Goal: Task Accomplishment & Management: Use online tool/utility

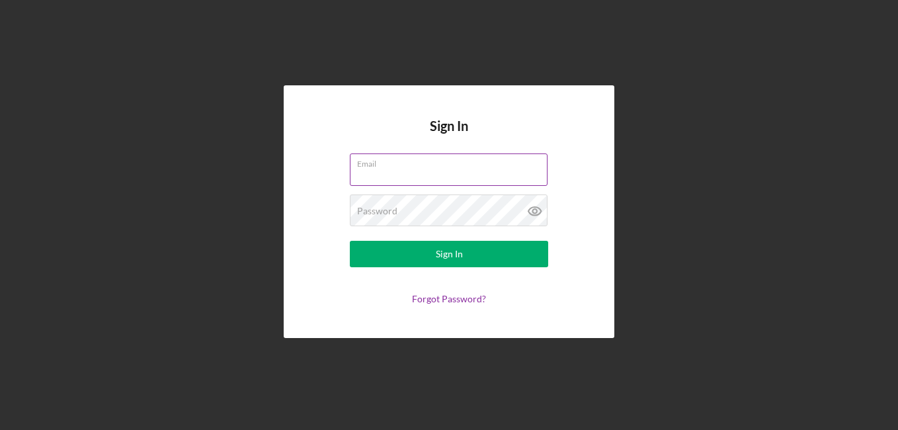
click at [368, 171] on input "Email" at bounding box center [449, 169] width 198 height 32
type input "[EMAIL_ADDRESS][DOMAIN_NAME]"
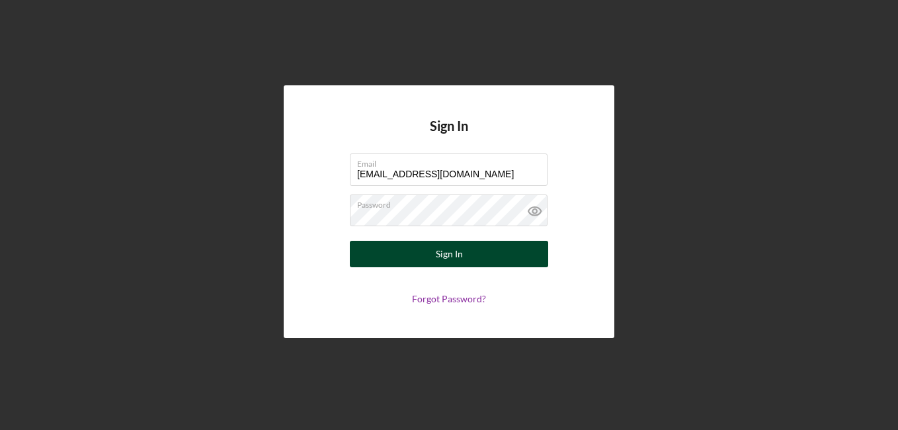
click at [461, 249] on div "Sign In" at bounding box center [449, 254] width 27 height 26
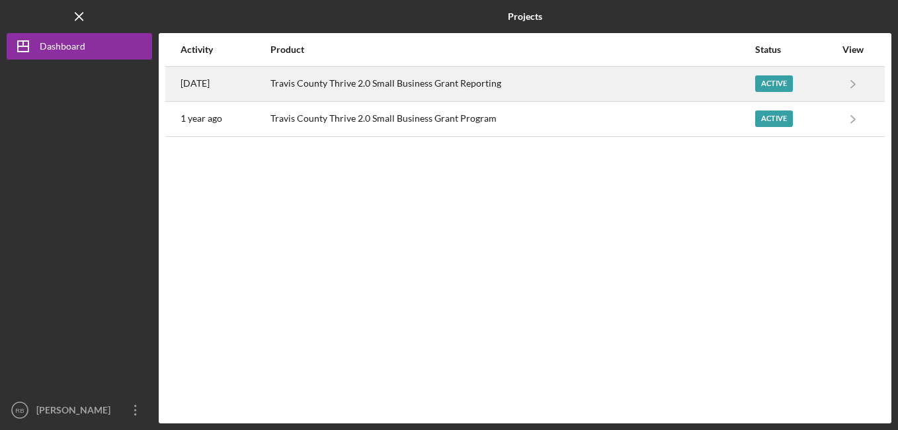
click at [336, 81] on div "Travis County Thrive 2.0 Small Business Grant Reporting" at bounding box center [511, 83] width 483 height 33
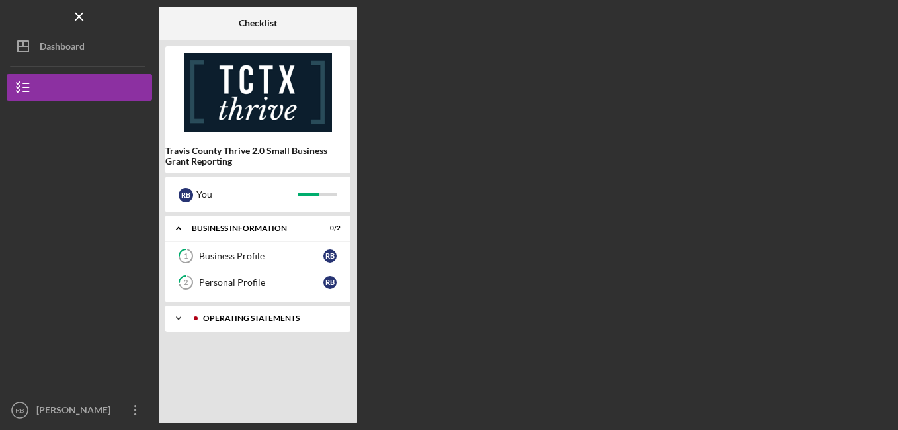
click at [177, 315] on icon "Icon/Expander" at bounding box center [178, 318] width 26 height 26
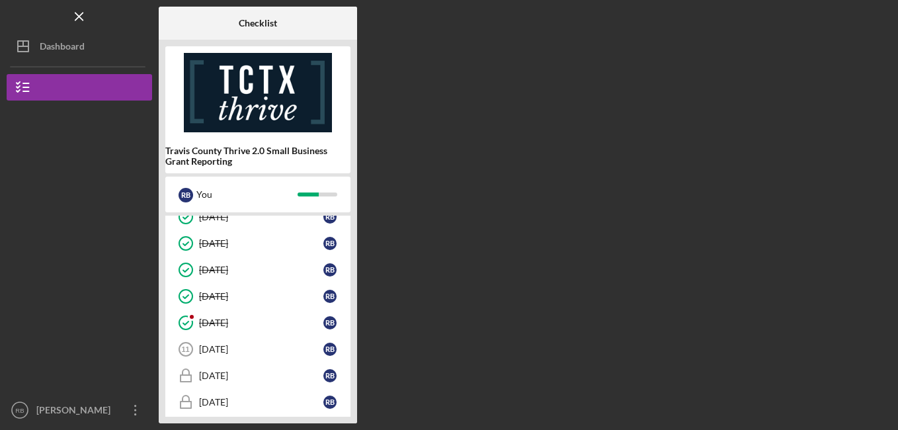
scroll to position [212, 0]
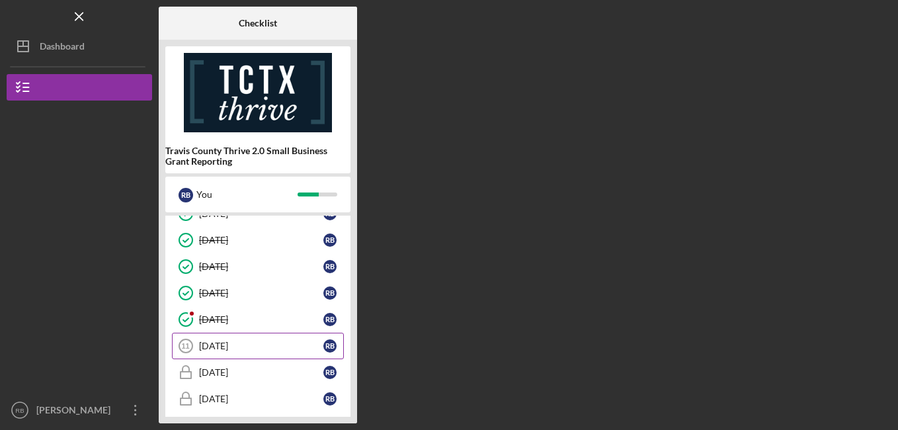
click at [248, 345] on div "[DATE]" at bounding box center [261, 345] width 124 height 11
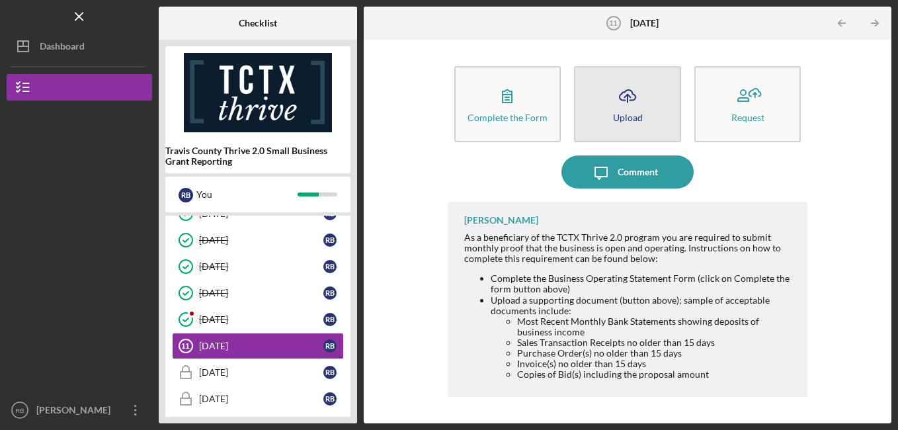
click at [639, 116] on div "Upload" at bounding box center [628, 117] width 30 height 10
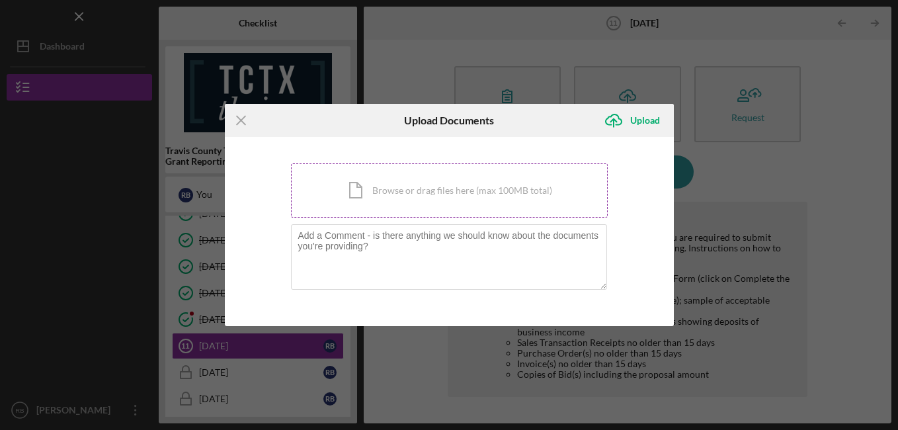
click at [465, 188] on div "Icon/Document Browse or drag files here (max 100MB total) Tap to choose files o…" at bounding box center [449, 190] width 317 height 54
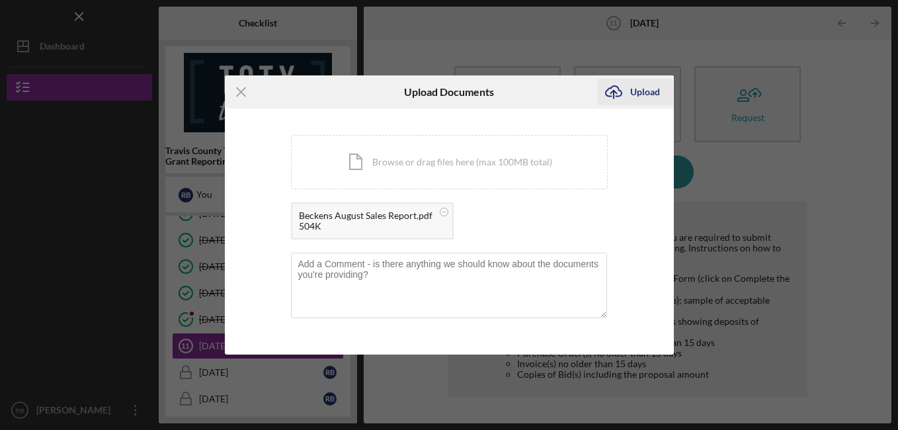
click at [650, 90] on div "Upload" at bounding box center [645, 92] width 30 height 26
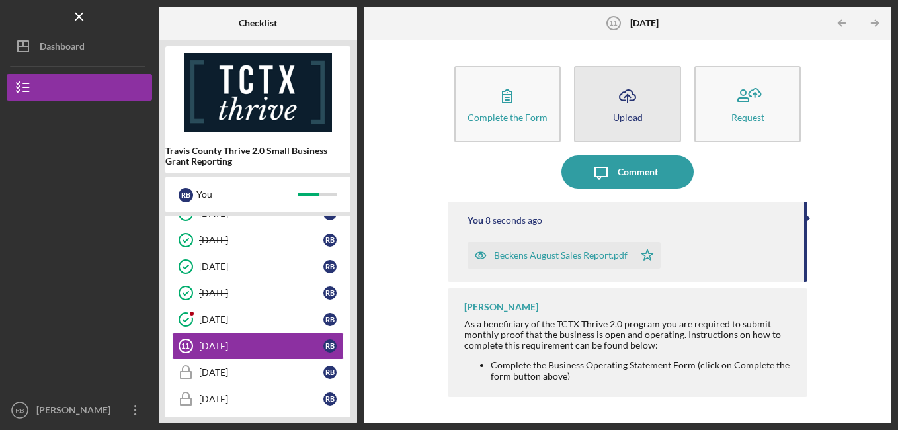
click at [639, 98] on icon "Icon/Upload" at bounding box center [627, 95] width 33 height 33
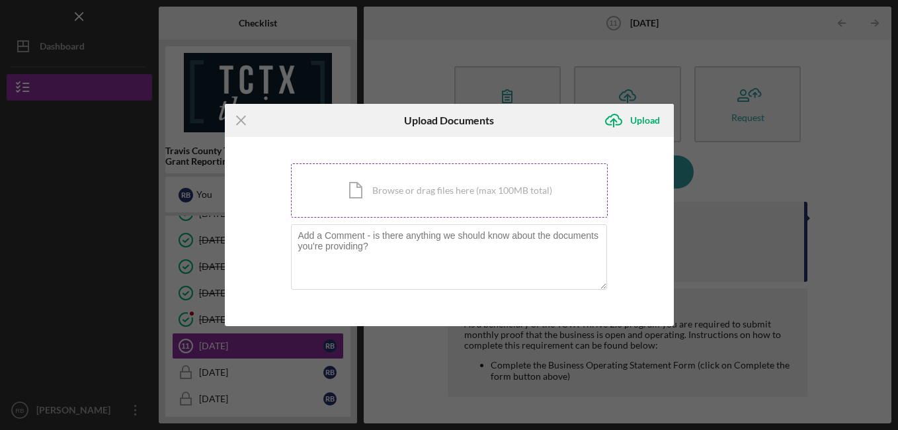
click at [436, 185] on div "Icon/Document Browse or drag files here (max 100MB total) Tap to choose files o…" at bounding box center [449, 190] width 317 height 54
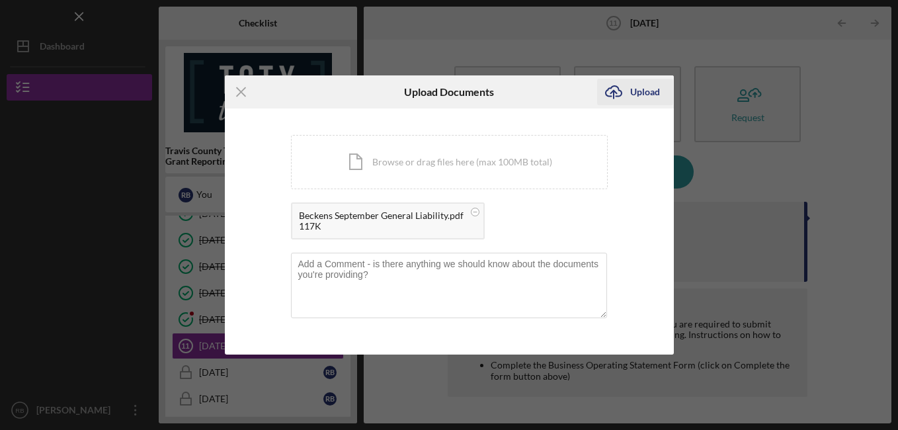
click at [623, 93] on icon "Icon/Upload" at bounding box center [613, 91] width 33 height 33
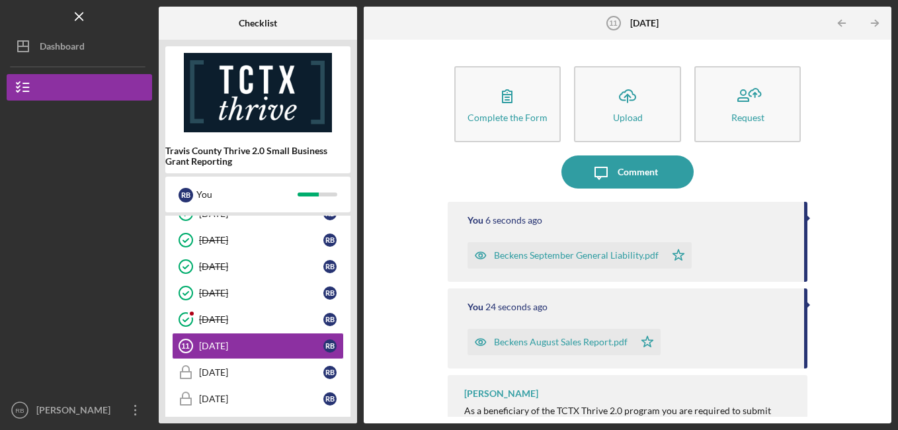
click at [623, 93] on icon "Icon/Upload" at bounding box center [627, 95] width 33 height 33
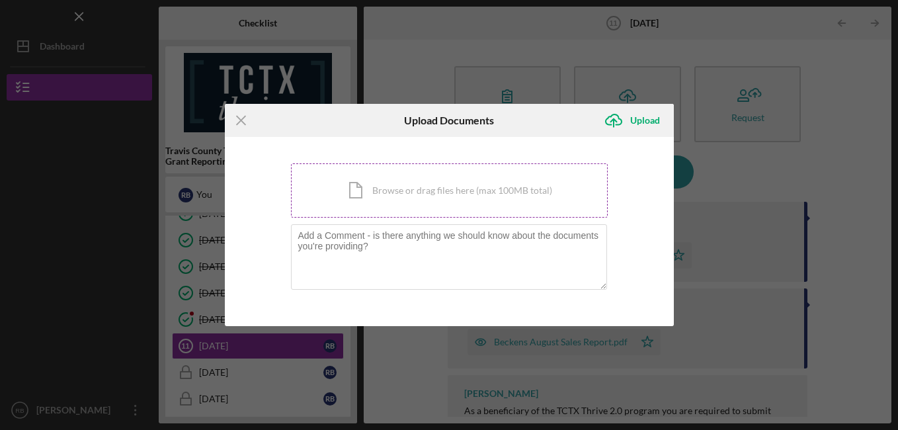
click at [478, 195] on div "Icon/Document Browse or drag files here (max 100MB total) Tap to choose files o…" at bounding box center [449, 190] width 317 height 54
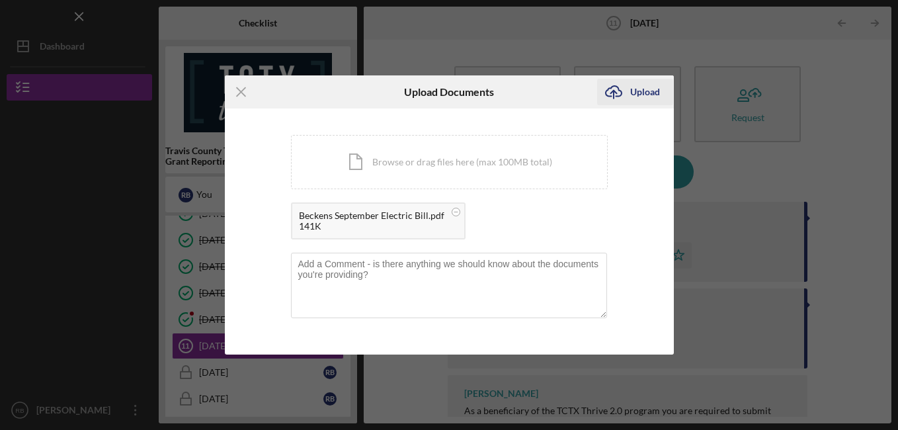
click at [652, 89] on div "Upload" at bounding box center [645, 92] width 30 height 26
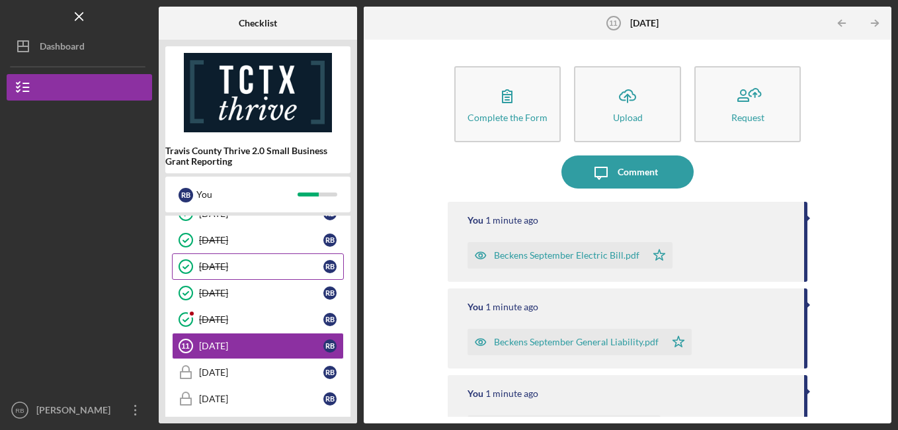
click at [215, 270] on div "[DATE]" at bounding box center [261, 266] width 124 height 11
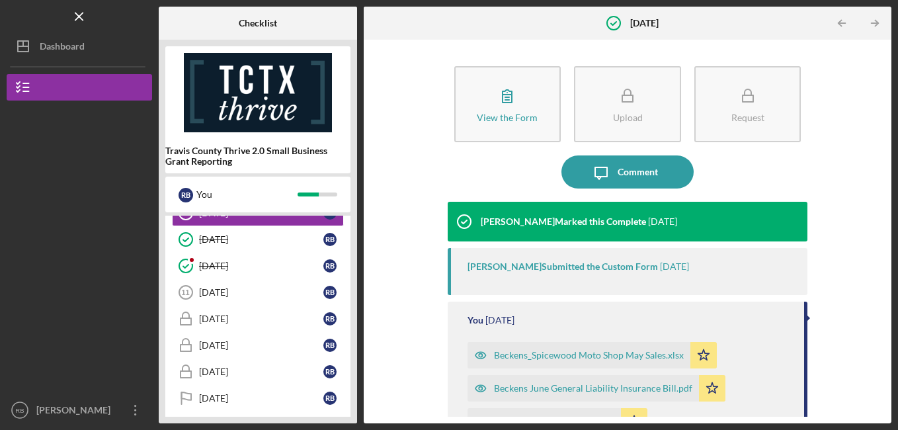
scroll to position [273, 0]
